Goal: Task Accomplishment & Management: Use online tool/utility

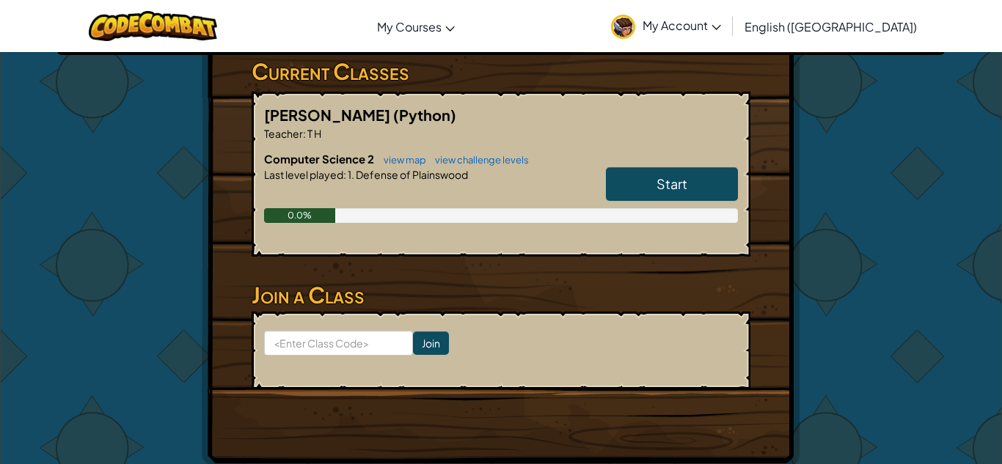
scroll to position [244, 0]
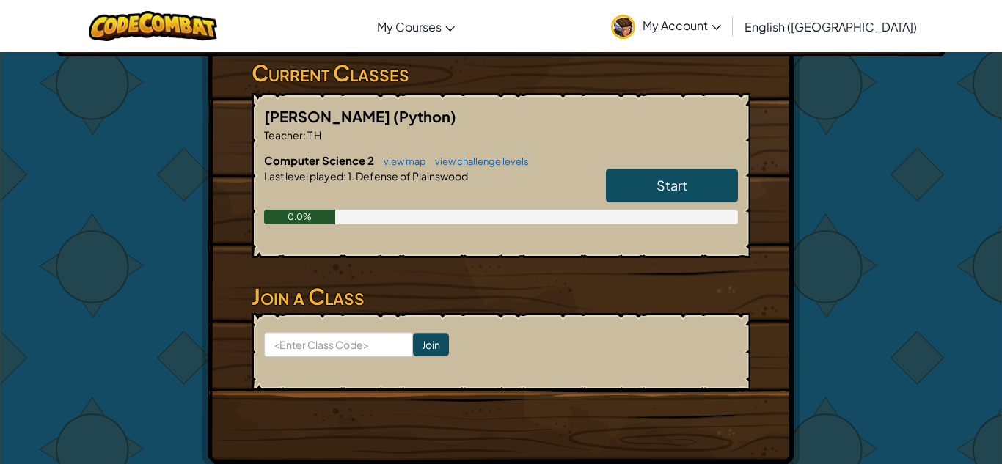
click at [721, 161] on h6 "Computer Science 2 view map view challenge levels" at bounding box center [501, 161] width 474 height 16
click at [711, 178] on link "Start" at bounding box center [672, 186] width 132 height 34
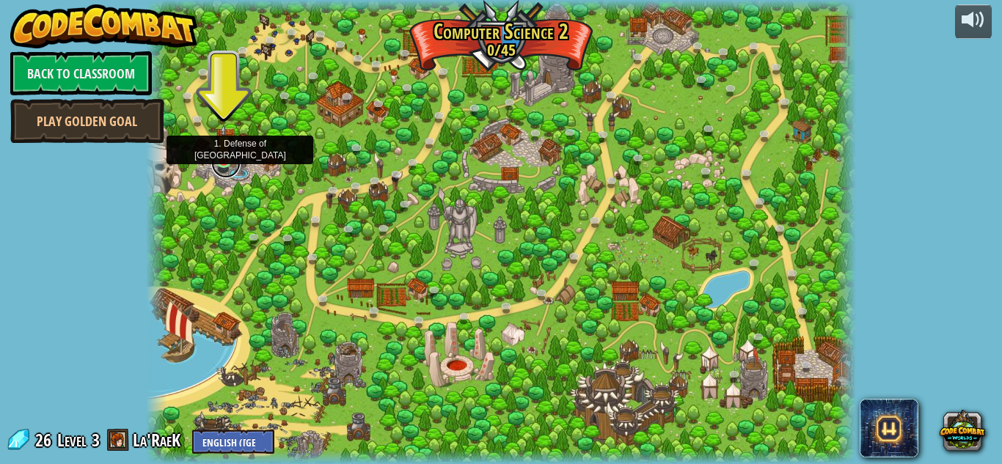
click at [220, 163] on link at bounding box center [225, 163] width 29 height 29
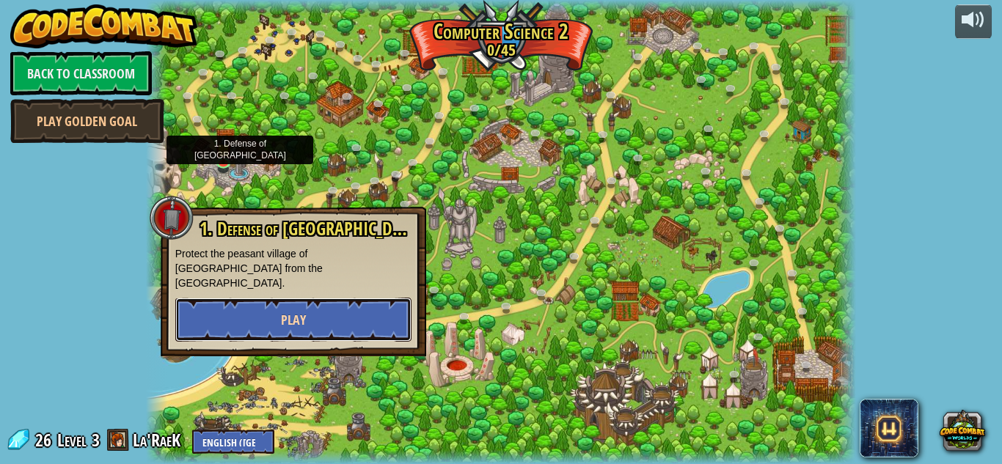
click at [298, 311] on span "Play" at bounding box center [293, 320] width 25 height 18
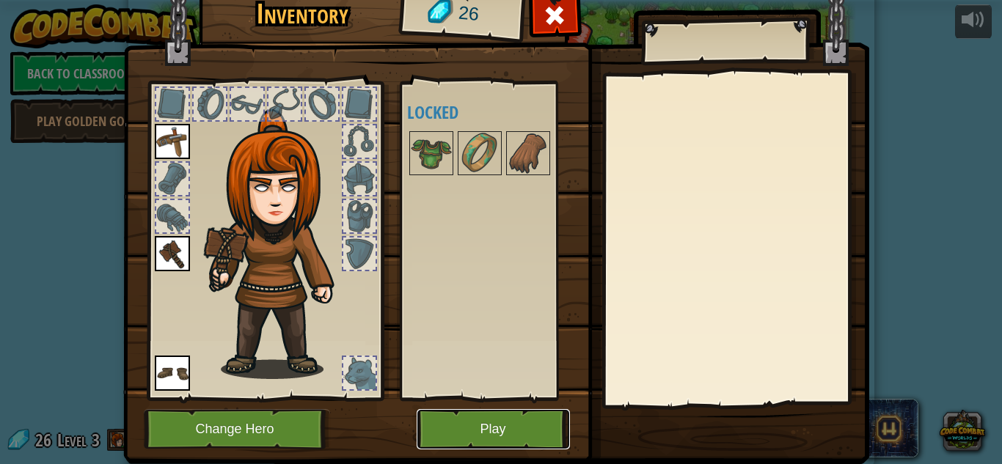
click at [541, 420] on button "Play" at bounding box center [493, 429] width 153 height 40
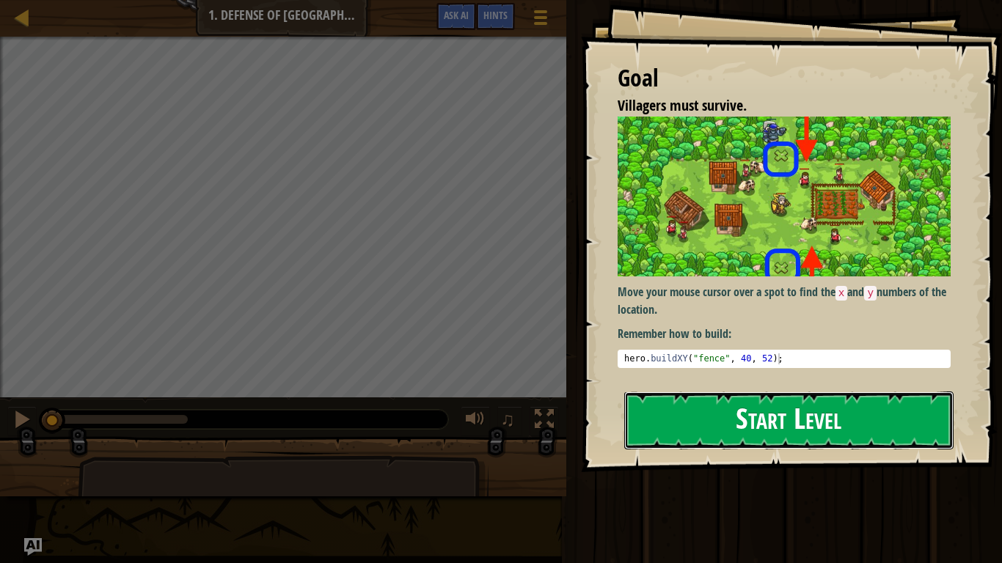
click at [894, 418] on button "Start Level" at bounding box center [788, 421] width 329 height 58
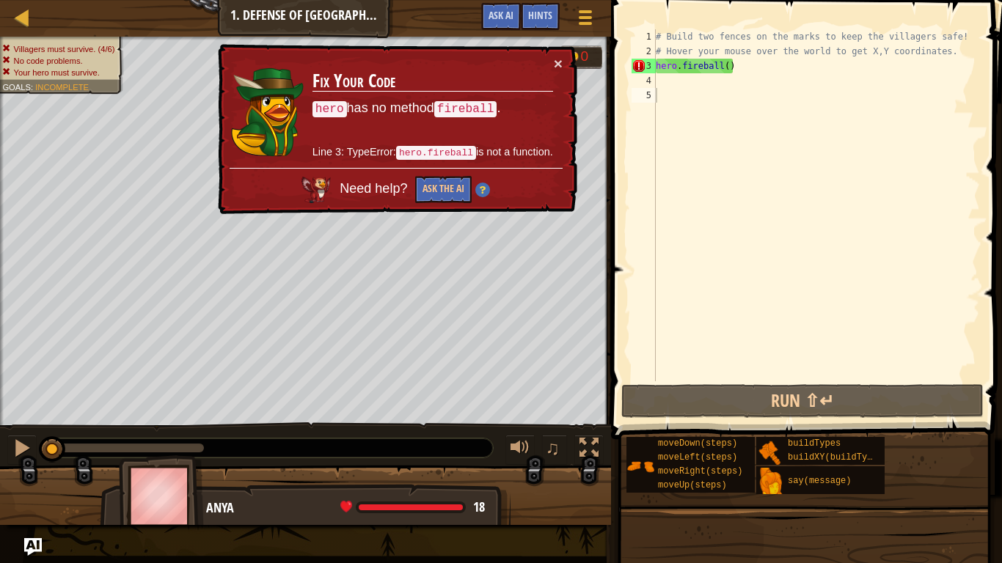
click at [552, 66] on td "Fix Your Code hero has no method fireball . Line 3: TypeError: hero.fireball is…" at bounding box center [433, 112] width 242 height 112
click at [554, 63] on button "×" at bounding box center [558, 63] width 9 height 15
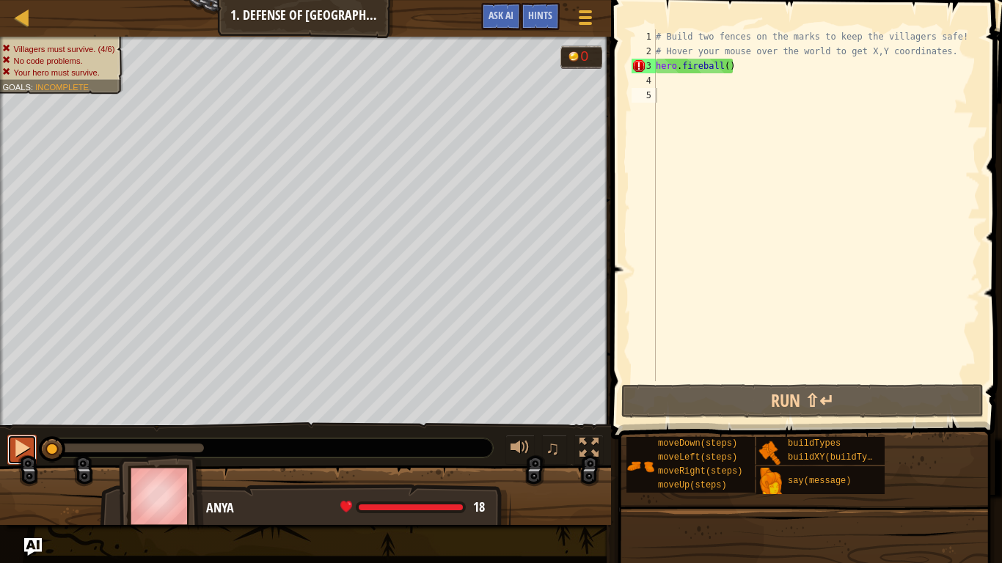
click at [26, 443] on div at bounding box center [21, 448] width 19 height 19
drag, startPoint x: 106, startPoint y: 448, endPoint x: 388, endPoint y: 454, distance: 281.8
click at [388, 454] on div at bounding box center [269, 448] width 448 height 19
drag, startPoint x: 87, startPoint y: 445, endPoint x: 321, endPoint y: 439, distance: 233.4
click at [321, 439] on div at bounding box center [269, 448] width 448 height 19
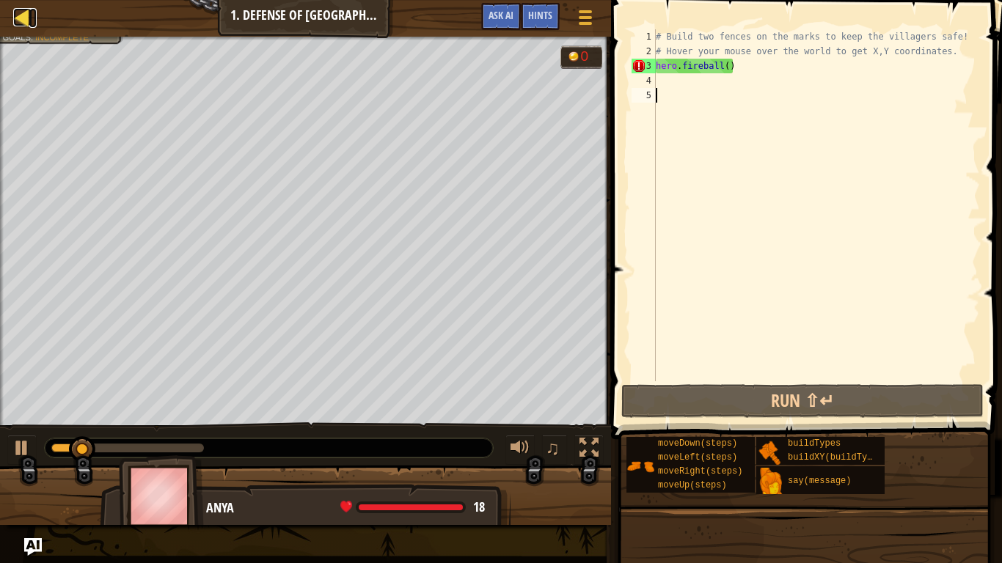
click at [21, 17] on div at bounding box center [22, 17] width 18 height 18
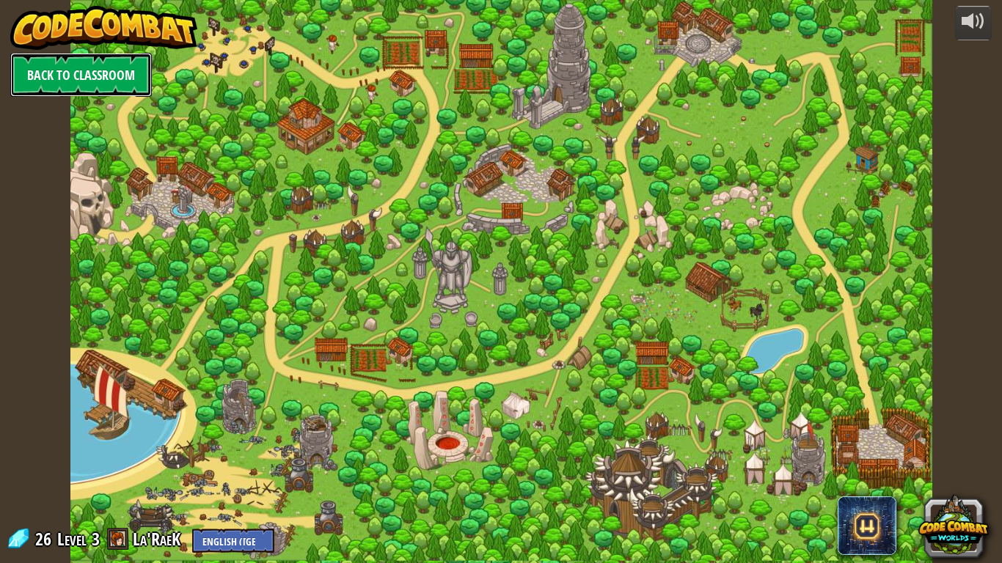
click at [123, 68] on link "Back to Classroom" at bounding box center [81, 75] width 142 height 44
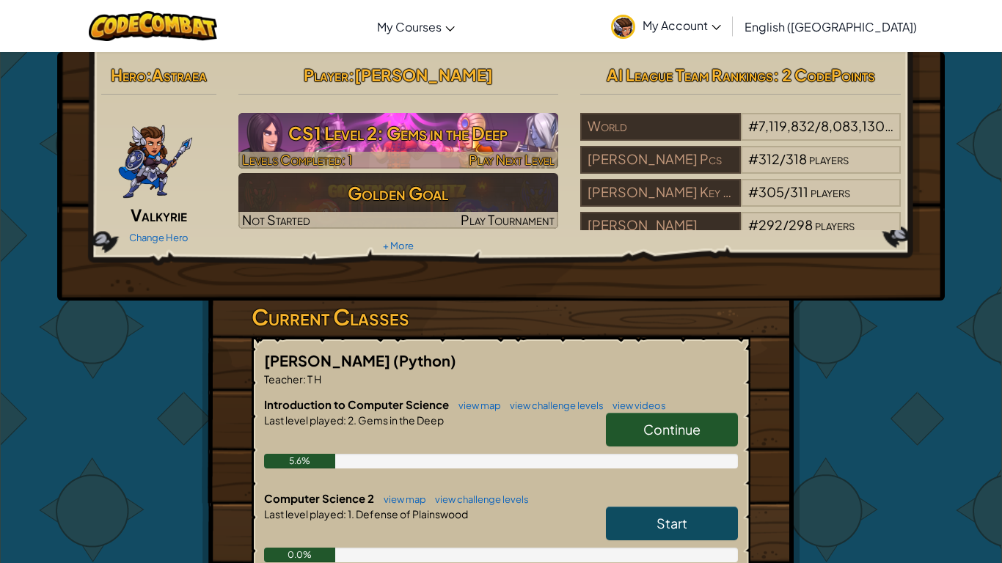
click at [523, 128] on h3 "CS1 Level 2: Gems in the Deep" at bounding box center [398, 133] width 321 height 33
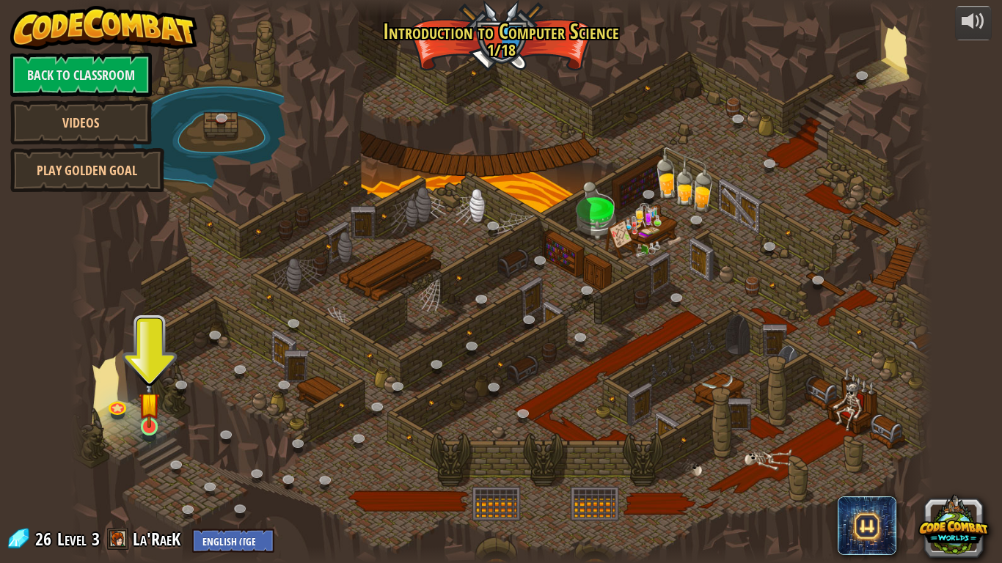
click at [151, 395] on img at bounding box center [150, 404] width 22 height 50
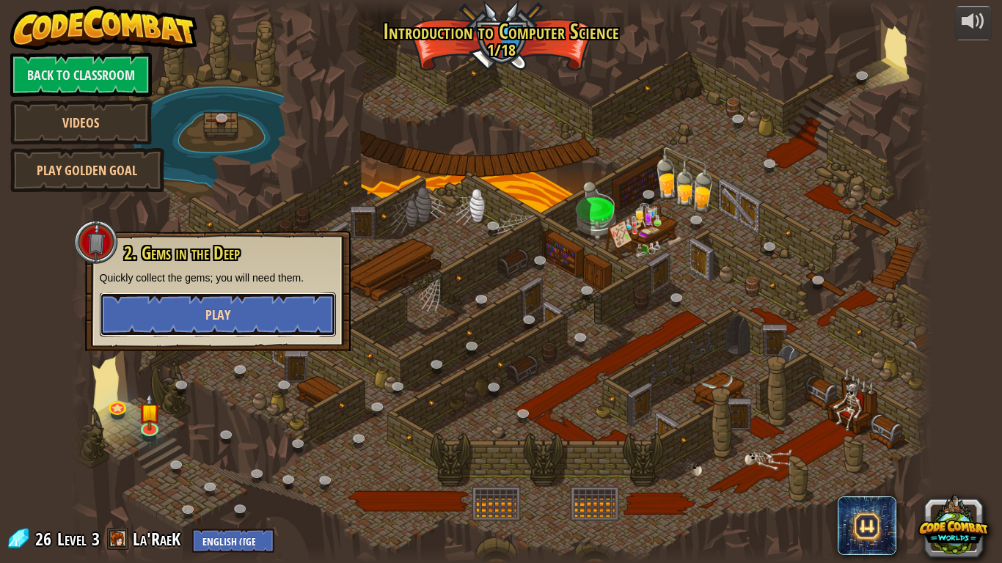
click at [178, 316] on button "Play" at bounding box center [218, 315] width 236 height 44
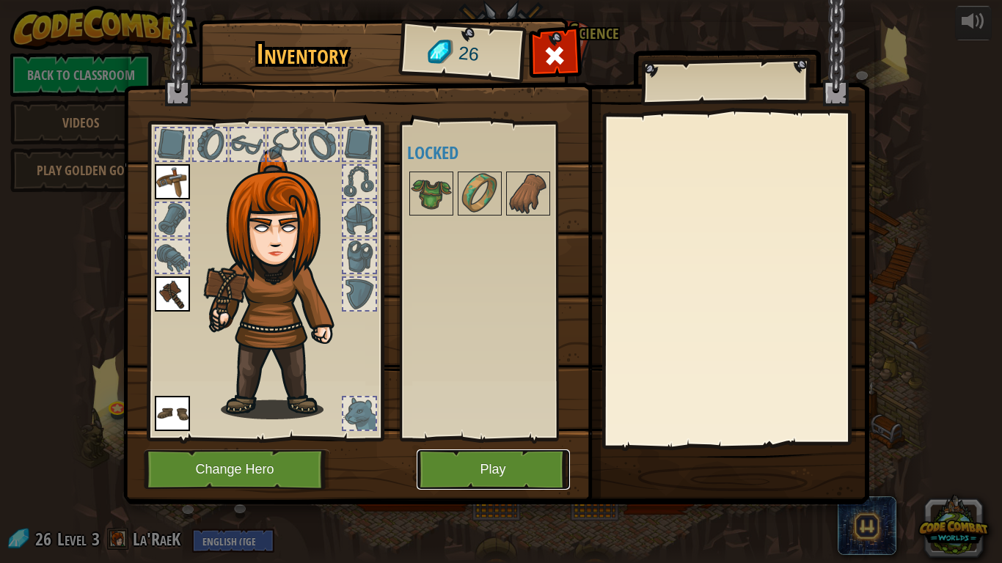
click at [474, 464] on button "Play" at bounding box center [493, 470] width 153 height 40
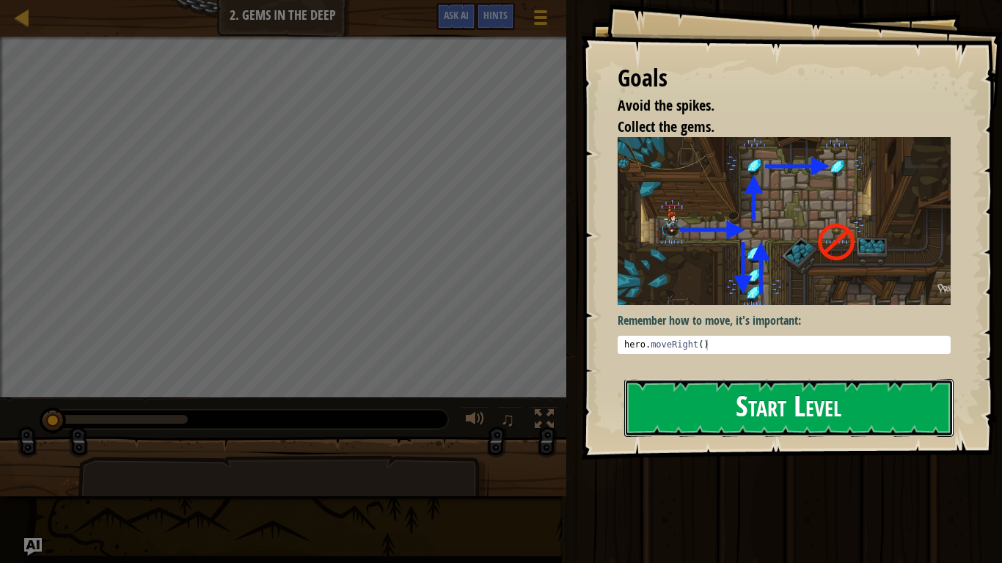
click at [654, 392] on button "Start Level" at bounding box center [788, 408] width 329 height 58
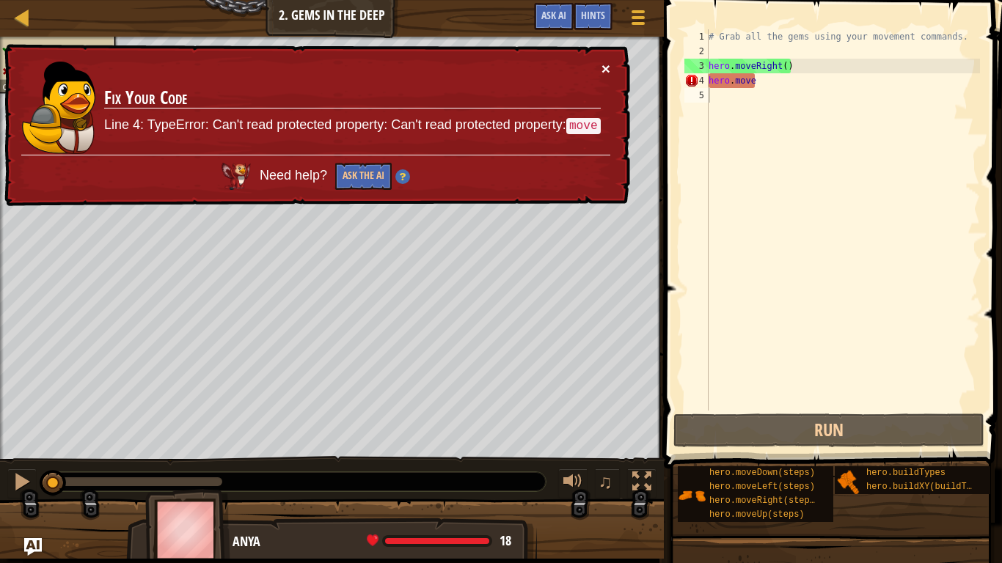
click at [604, 66] on button "×" at bounding box center [606, 68] width 9 height 15
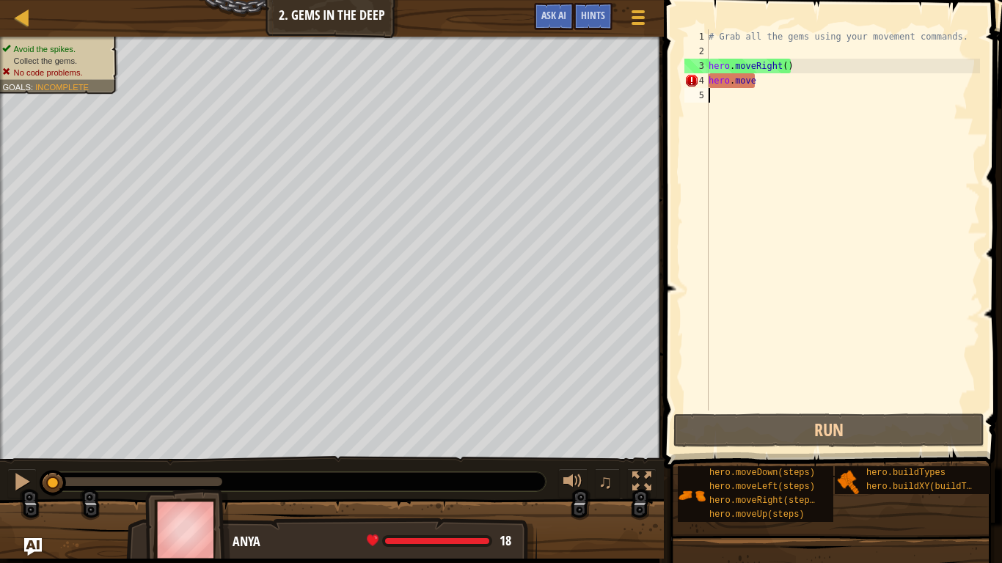
type textarea "H"
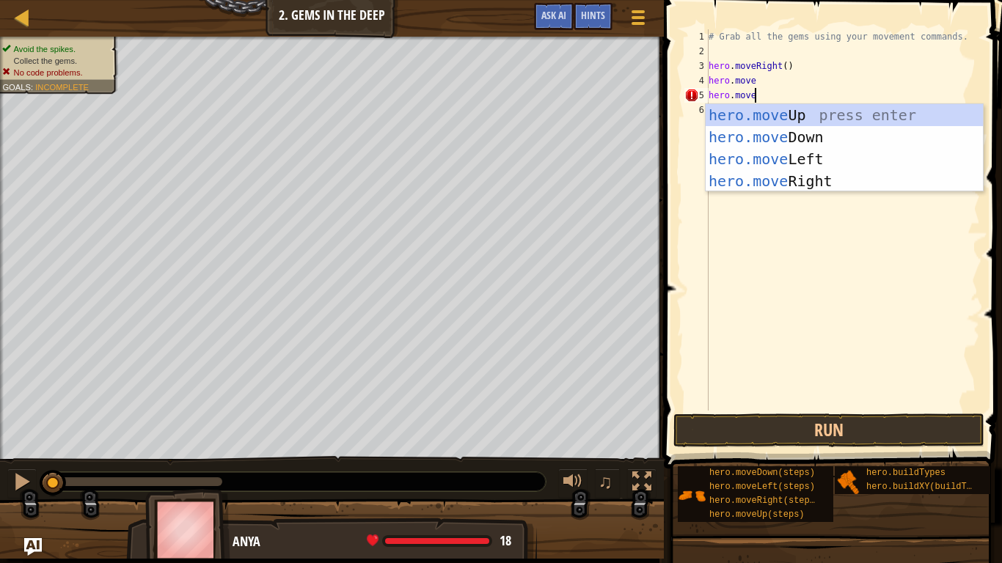
scroll to position [7, 6]
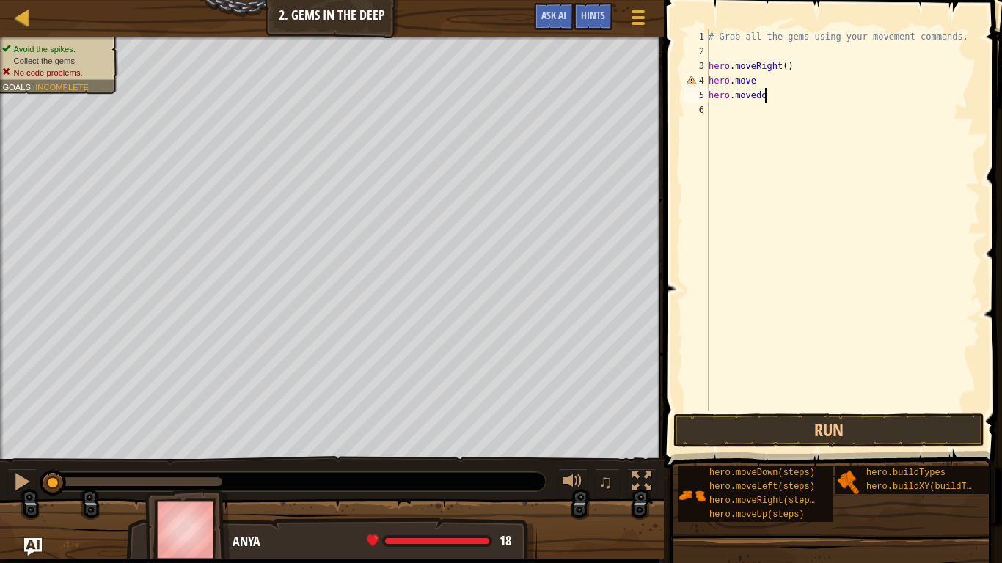
type textarea "hero.movedown"
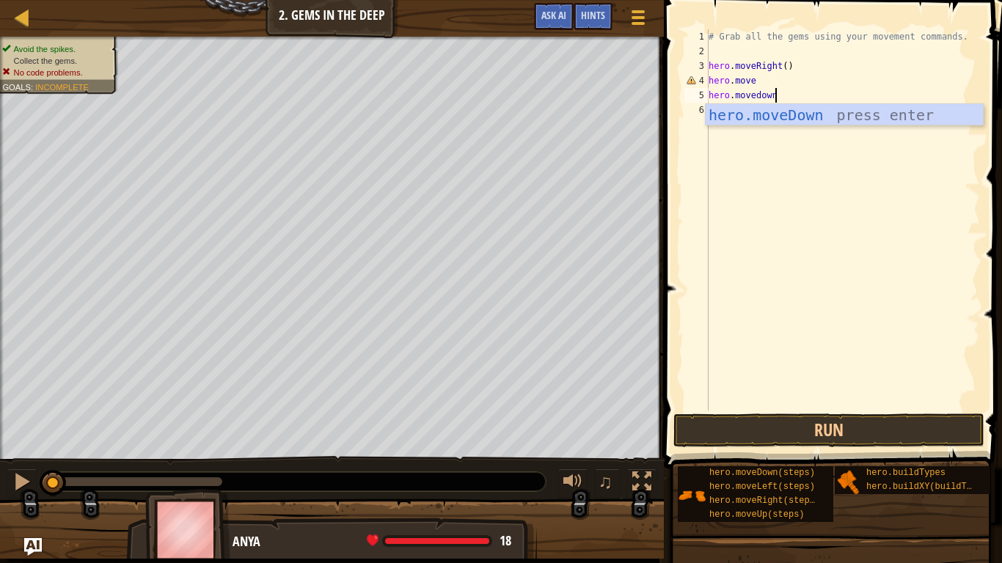
scroll to position [7, 0]
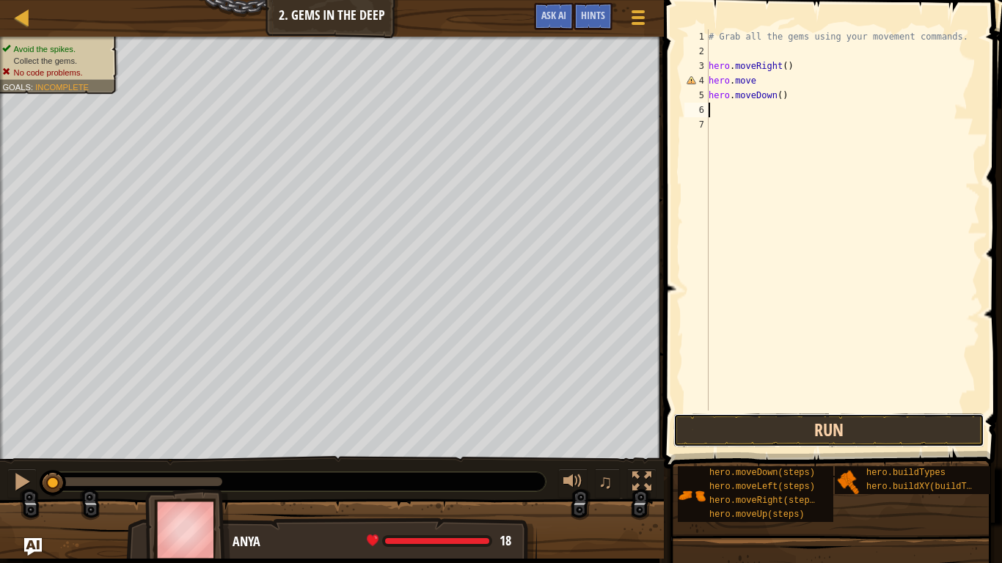
click at [762, 439] on button "Run" at bounding box center [829, 431] width 311 height 34
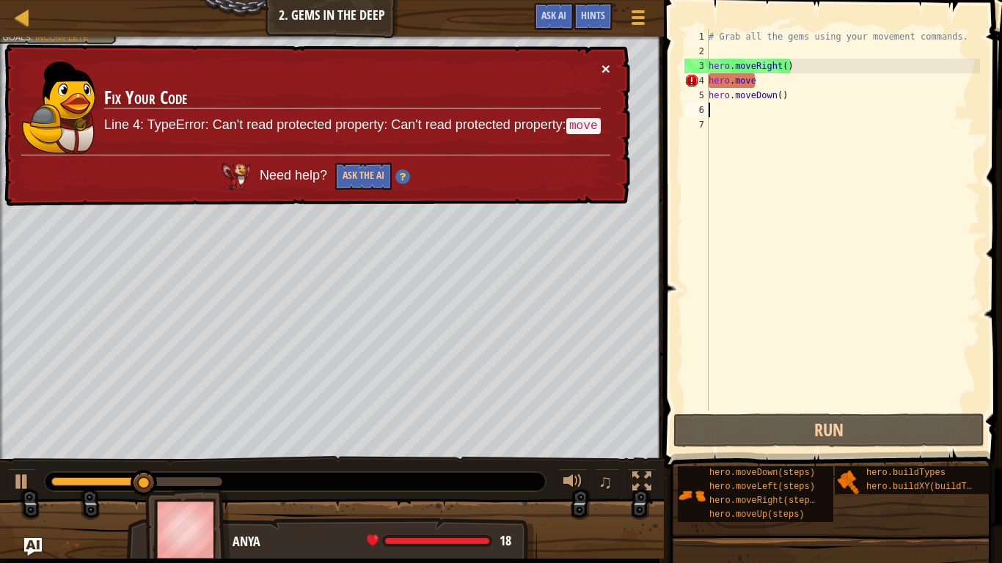
click at [605, 62] on button "×" at bounding box center [606, 68] width 9 height 15
